Goal: Transaction & Acquisition: Download file/media

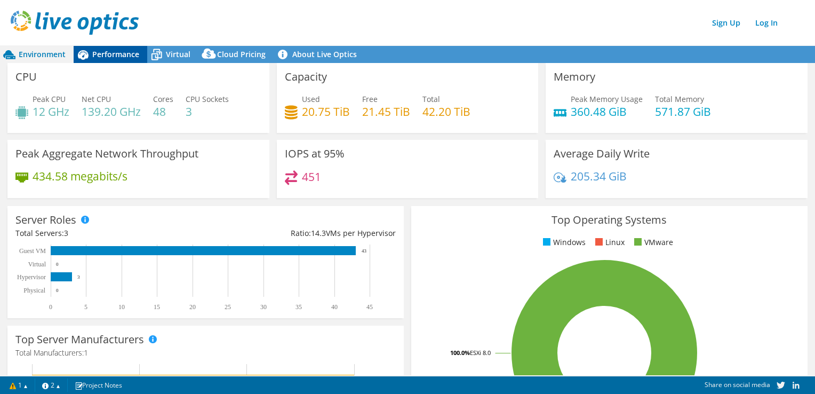
click at [117, 51] on span "Performance" at bounding box center [115, 54] width 47 height 10
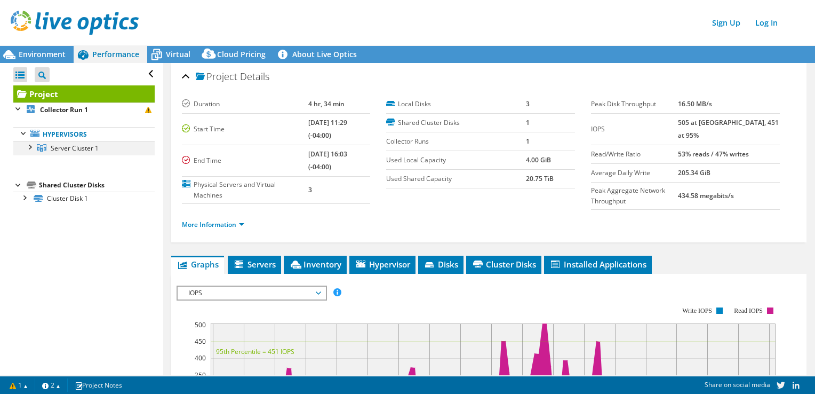
click at [29, 147] on div at bounding box center [29, 146] width 11 height 11
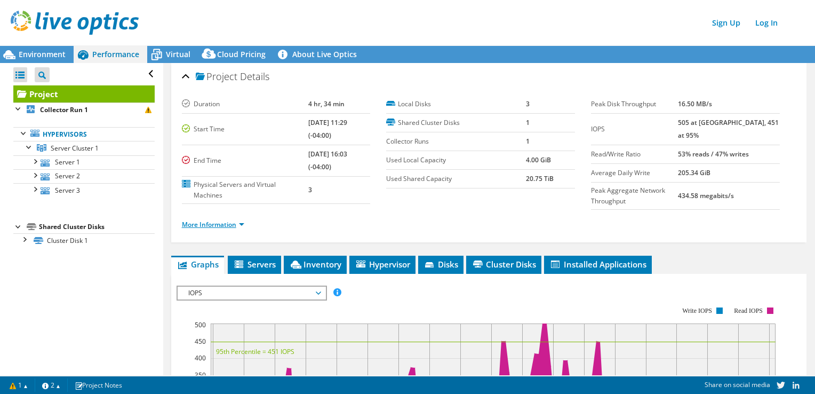
click at [235, 223] on link "More Information" at bounding box center [213, 224] width 62 height 9
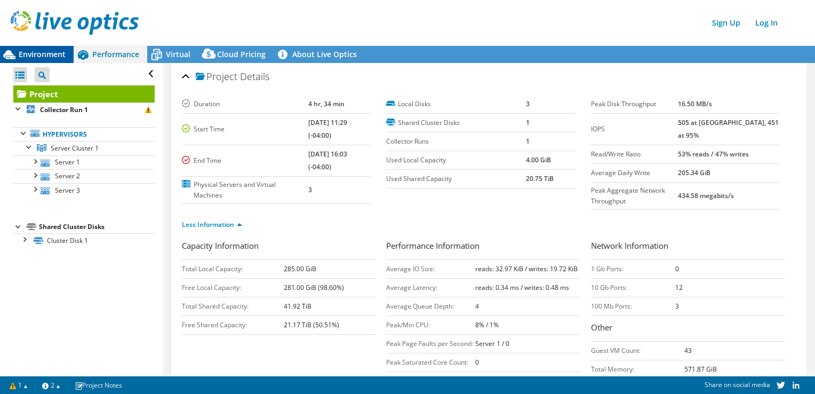
click at [56, 55] on span "Environment" at bounding box center [42, 54] width 47 height 10
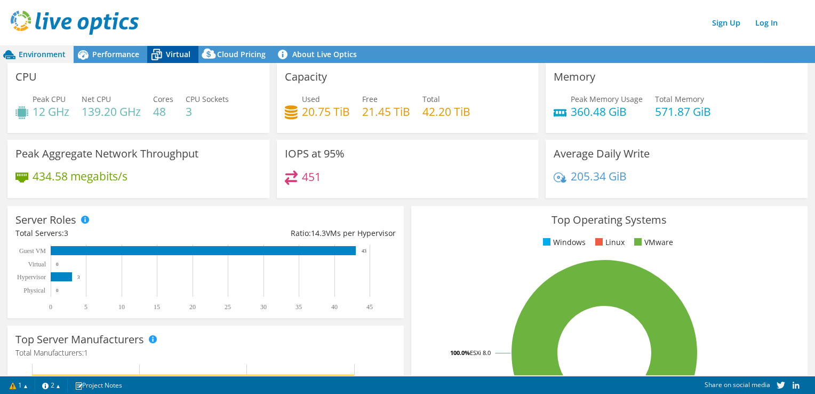
click at [173, 57] on span "Virtual" at bounding box center [178, 54] width 25 height 10
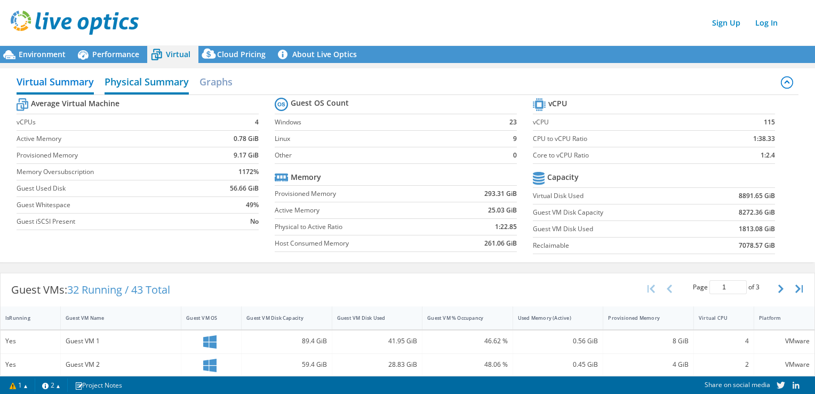
click at [144, 84] on h2 "Physical Summary" at bounding box center [147, 82] width 84 height 23
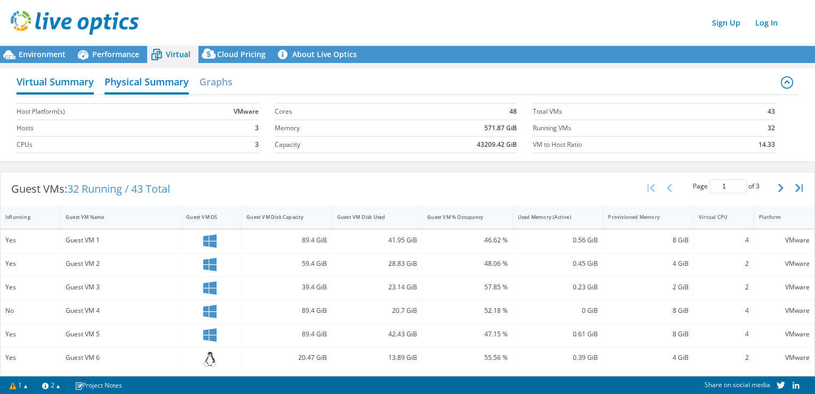
click at [69, 81] on h2 "Virtual Summary" at bounding box center [55, 82] width 77 height 23
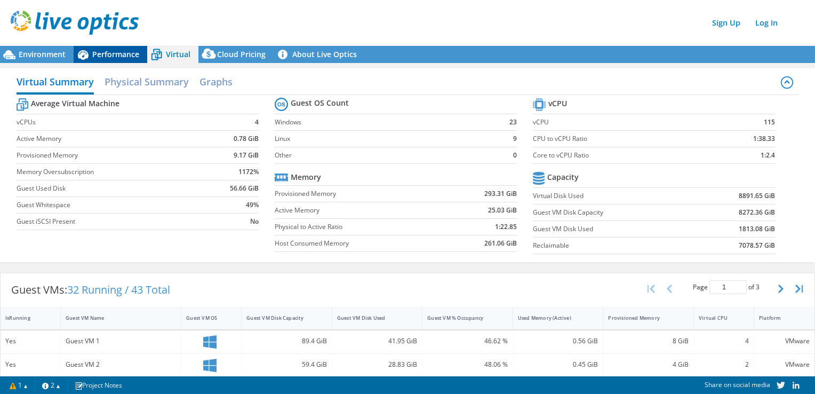
click at [108, 59] on span "Performance" at bounding box center [115, 54] width 47 height 10
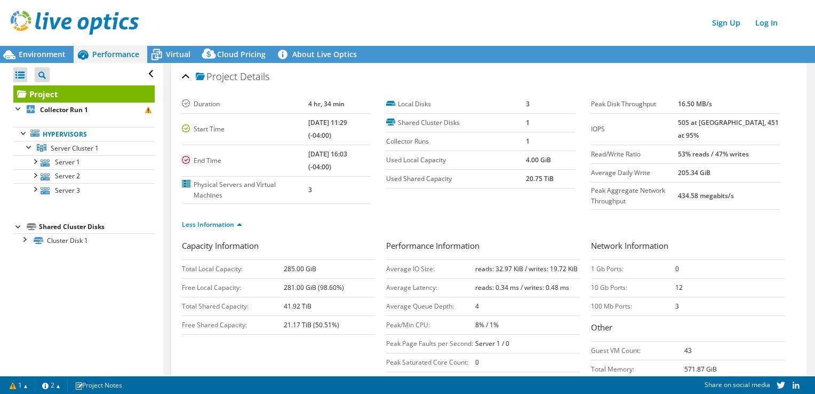
click at [764, 69] on div "Project Details" at bounding box center [489, 77] width 614 height 23
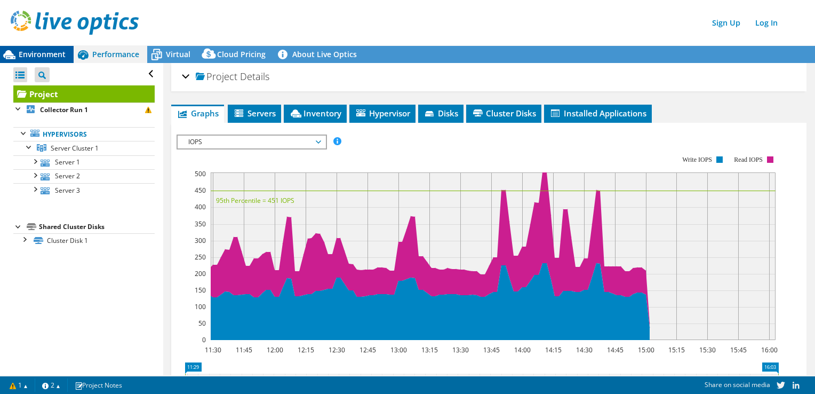
click at [57, 52] on span "Environment" at bounding box center [42, 54] width 47 height 10
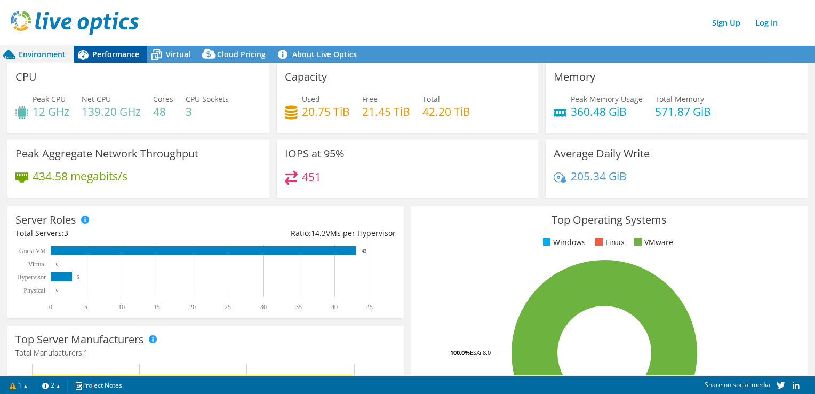
click at [114, 54] on span "Performance" at bounding box center [115, 54] width 47 height 10
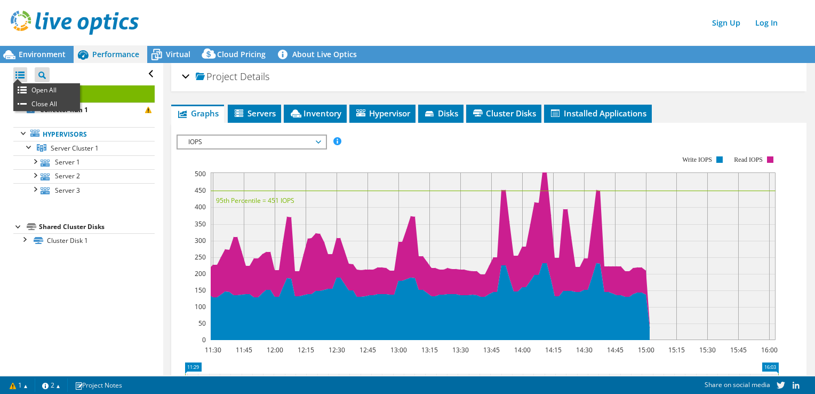
click at [20, 75] on div at bounding box center [20, 74] width 14 height 15
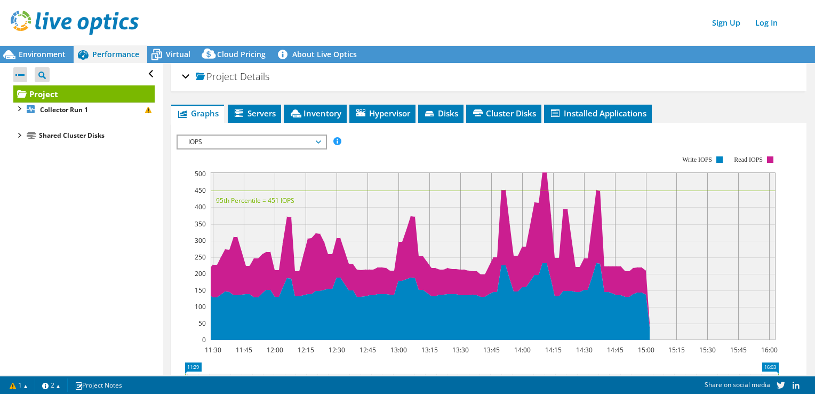
click at [20, 75] on div at bounding box center [20, 74] width 14 height 15
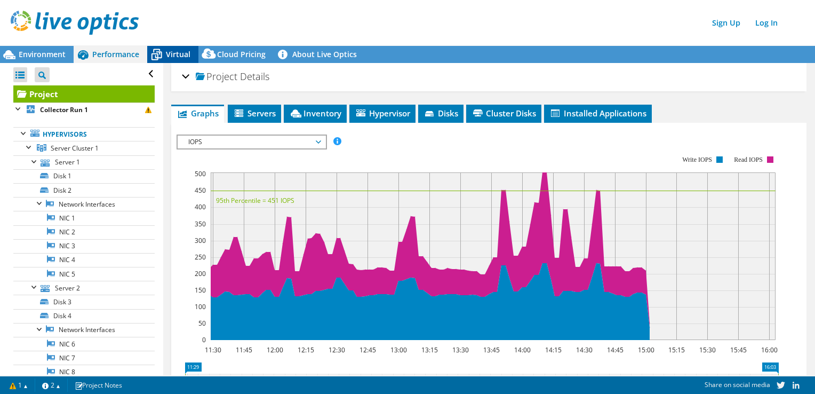
click at [180, 54] on span "Virtual" at bounding box center [178, 54] width 25 height 10
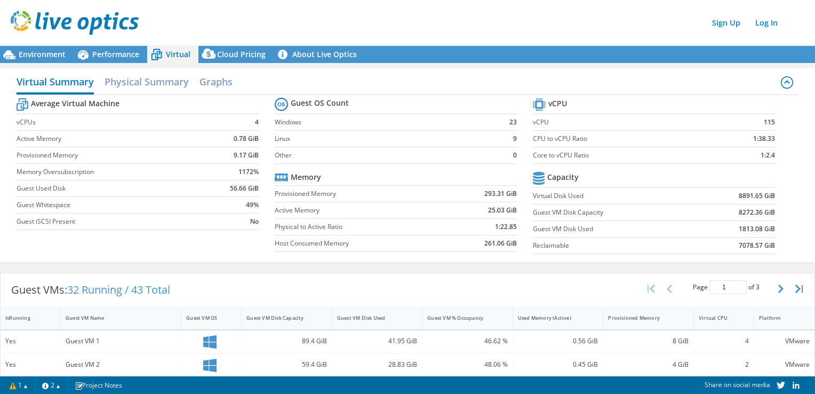
click at [782, 83] on icon at bounding box center [787, 82] width 13 height 13
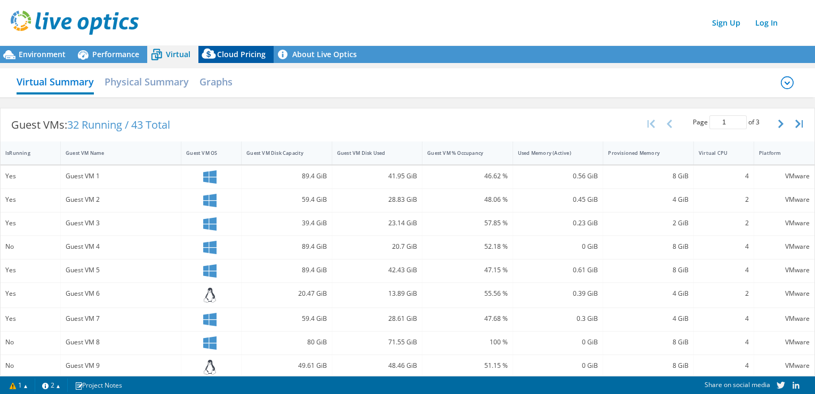
click at [221, 52] on span "Cloud Pricing" at bounding box center [241, 54] width 49 height 10
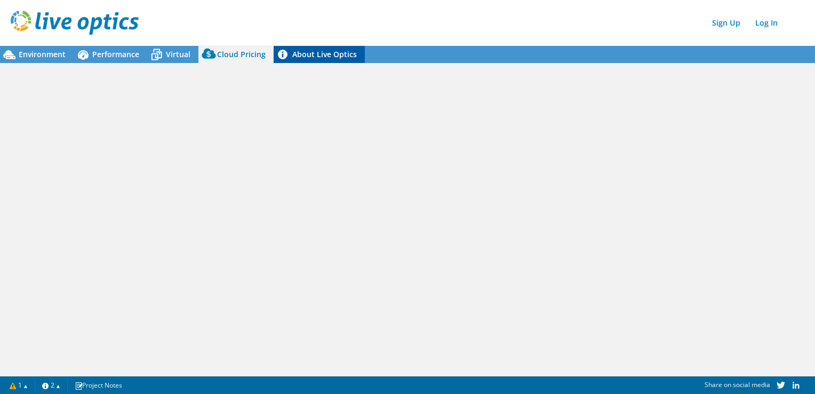
click at [309, 51] on link "About Live Optics" at bounding box center [319, 54] width 91 height 17
click at [98, 52] on span "Performance" at bounding box center [115, 54] width 47 height 10
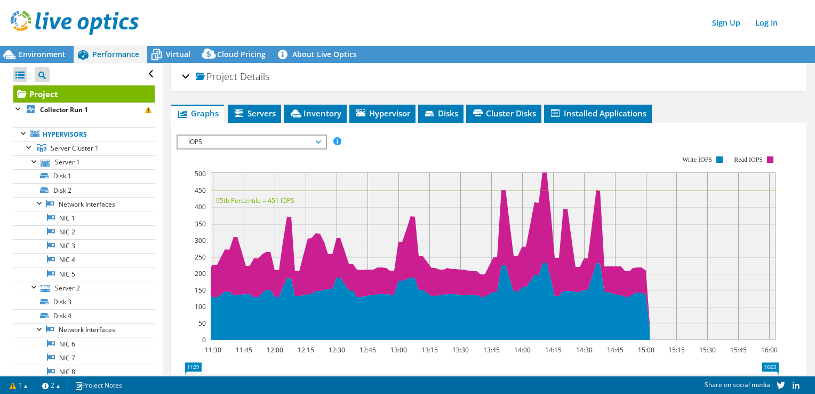
click at [185, 73] on div "Project Details" at bounding box center [489, 77] width 614 height 23
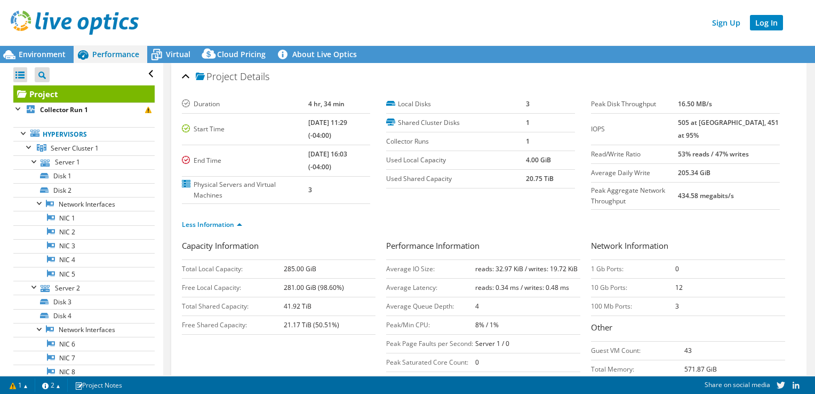
click at [770, 23] on link "Log In" at bounding box center [766, 22] width 33 height 15
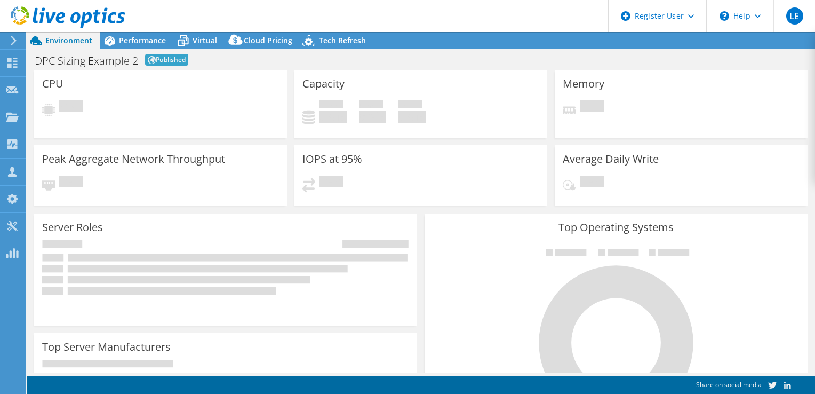
select select "EUFrankfurt"
select select "EUR"
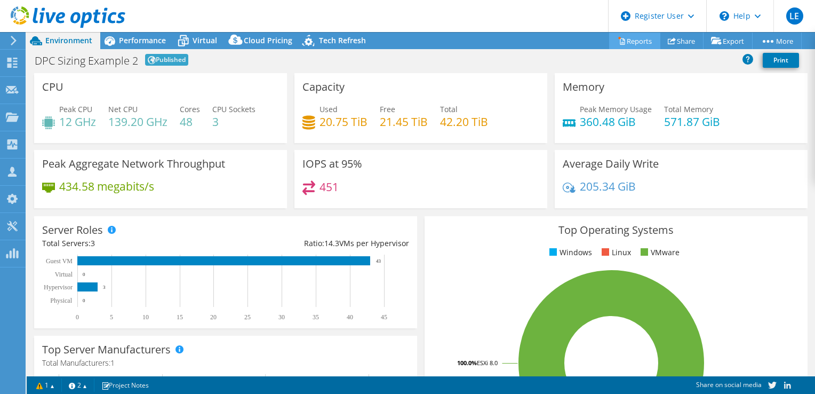
click at [629, 39] on link "Reports" at bounding box center [634, 41] width 51 height 17
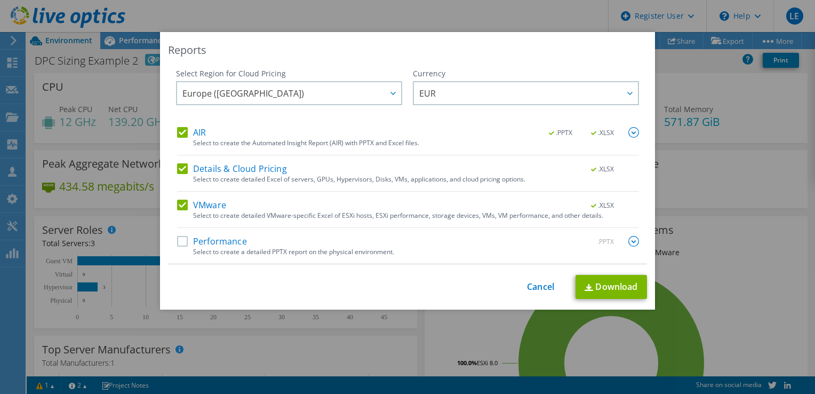
click at [181, 167] on label "Details & Cloud Pricing" at bounding box center [232, 168] width 110 height 11
click at [0, 0] on input "Details & Cloud Pricing" at bounding box center [0, 0] width 0 height 0
click at [180, 202] on label "VMware" at bounding box center [201, 204] width 49 height 11
click at [0, 0] on input "VMware" at bounding box center [0, 0] width 0 height 0
click at [353, 96] on span "Europe (Frankfurt)" at bounding box center [291, 93] width 219 height 22
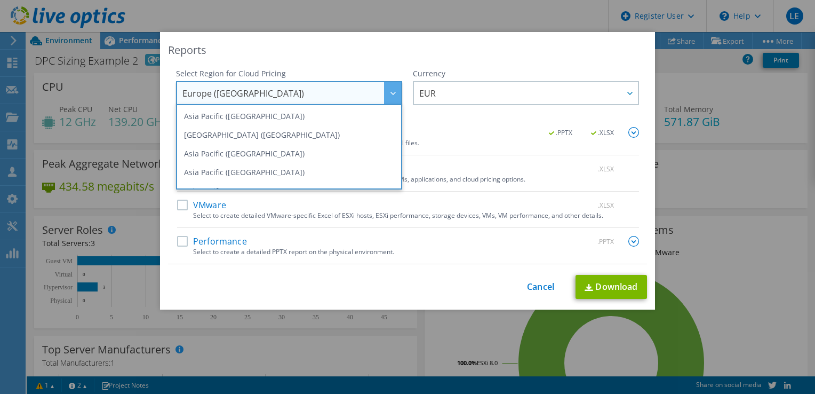
click at [595, 47] on div "Reports" at bounding box center [407, 50] width 479 height 15
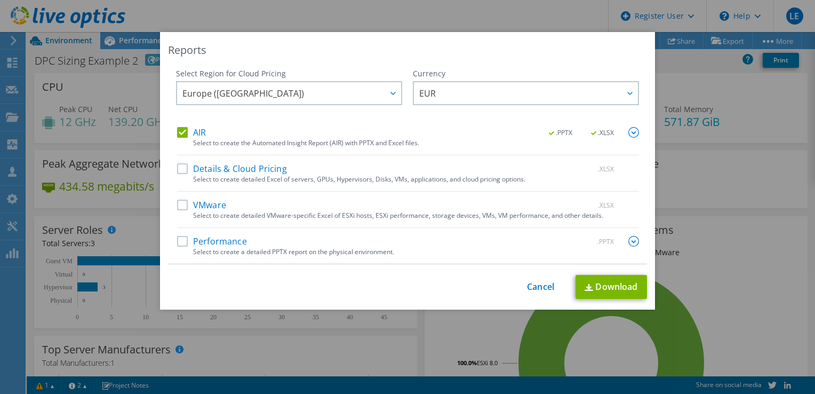
click at [684, 76] on div "Reports Select Region for Cloud Pricing Asia Pacific (Hong Kong) Asia Pacific (…" at bounding box center [407, 197] width 815 height 330
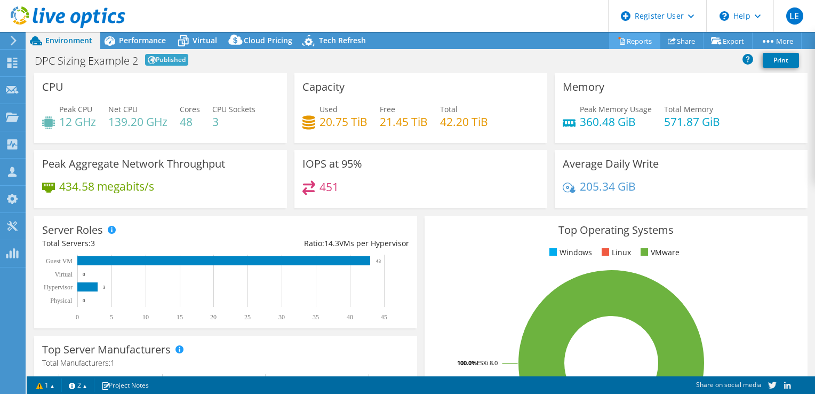
click at [631, 38] on link "Reports" at bounding box center [634, 41] width 51 height 17
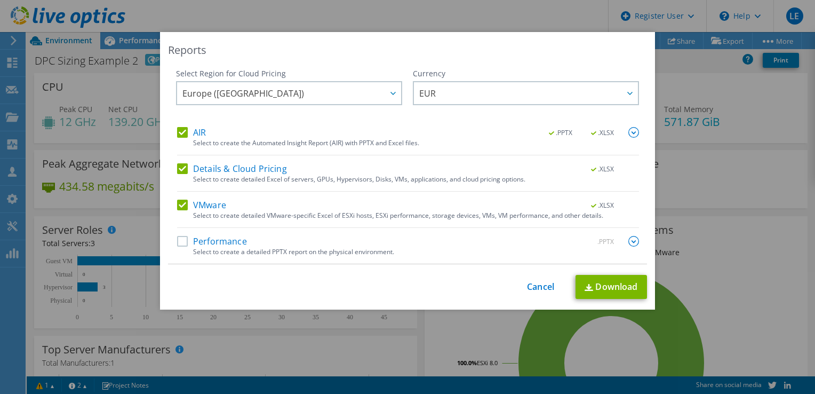
click at [179, 170] on label "Details & Cloud Pricing" at bounding box center [232, 168] width 110 height 11
click at [0, 0] on input "Details & Cloud Pricing" at bounding box center [0, 0] width 0 height 0
click at [179, 205] on label "VMware" at bounding box center [201, 204] width 49 height 11
click at [0, 0] on input "VMware" at bounding box center [0, 0] width 0 height 0
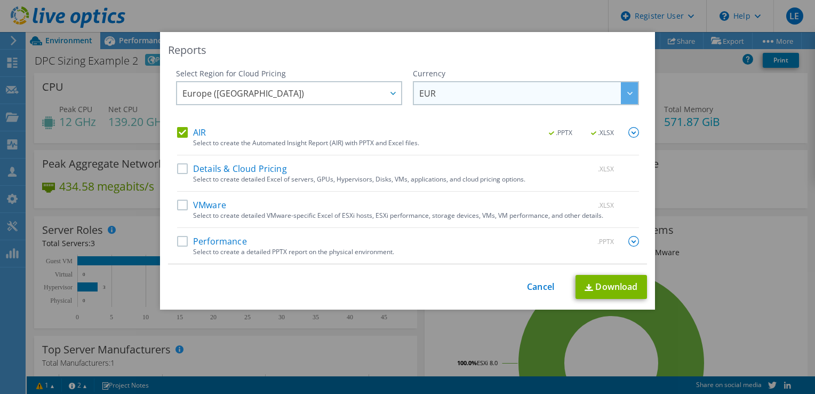
click at [459, 103] on div "EUR ARS AUD BRL CAD CHF CLP CNY DKK EUR GBP HKD HUF INR JPY MXN MYR NOK NZD PEN…" at bounding box center [526, 93] width 226 height 24
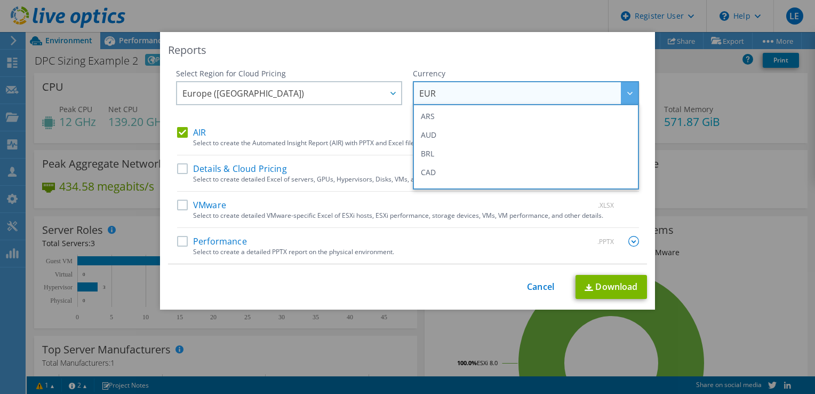
click at [369, 119] on div "Select Region for Cloud Pricing Asia Pacific (Hong Kong) Asia Pacific (Mumbai) …" at bounding box center [289, 97] width 226 height 59
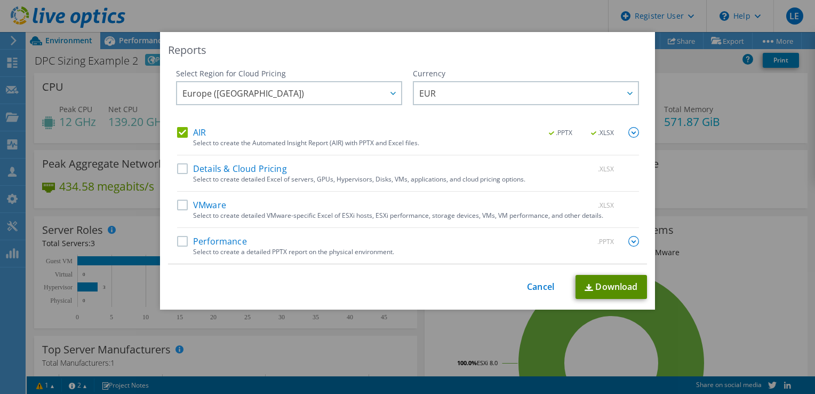
click at [604, 282] on link "Download" at bounding box center [610, 287] width 71 height 24
